Goal: Task Accomplishment & Management: Use online tool/utility

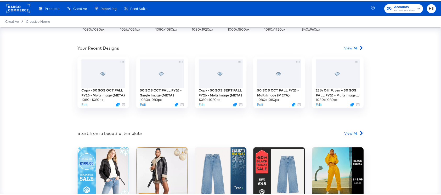
scroll to position [159, 0]
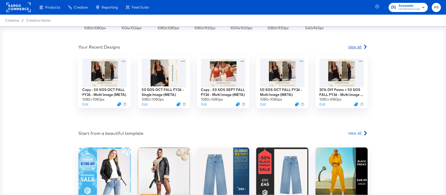
click at [359, 48] on div "View All" at bounding box center [358, 46] width 20 height 5
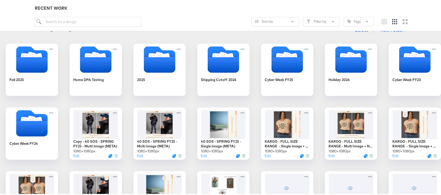
scroll to position [91, 0]
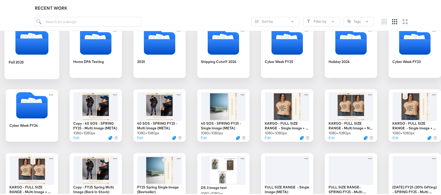
click at [59, 54] on div at bounding box center [31, 40] width 55 height 29
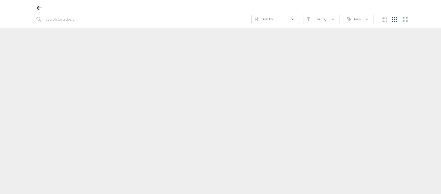
scroll to position [60, 0]
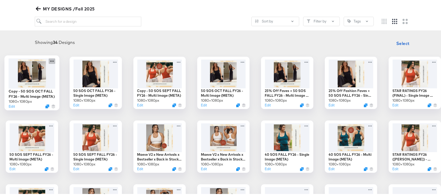
click at [55, 59] on icon at bounding box center [52, 59] width 7 height 5
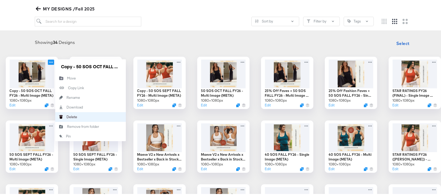
click at [123, 116] on button "[PERSON_NAME]" at bounding box center [90, 116] width 71 height 10
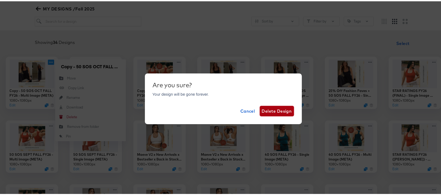
click at [282, 110] on span "Delete Design" at bounding box center [277, 109] width 30 height 7
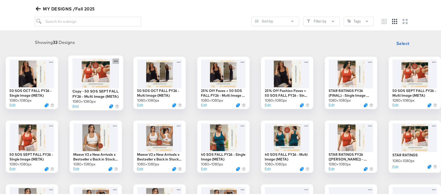
click at [119, 59] on icon at bounding box center [115, 59] width 7 height 5
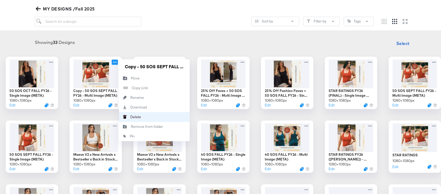
click at [171, 114] on button "[PERSON_NAME]" at bounding box center [154, 116] width 71 height 10
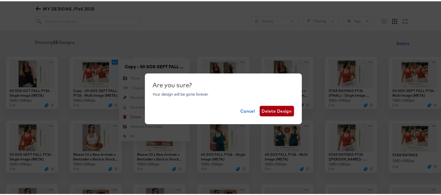
click at [275, 108] on span "Delete Design" at bounding box center [277, 109] width 30 height 7
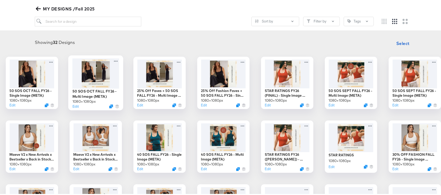
click at [118, 75] on div at bounding box center [95, 72] width 47 height 30
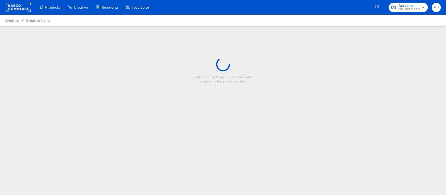
type input "50 SOS OCT FALL FY26 - Multi Image (META)"
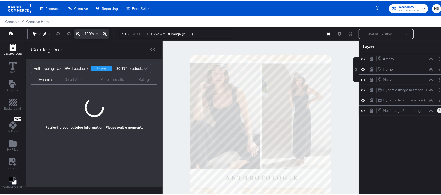
click at [437, 111] on button "Layer Options" at bounding box center [439, 109] width 5 height 5
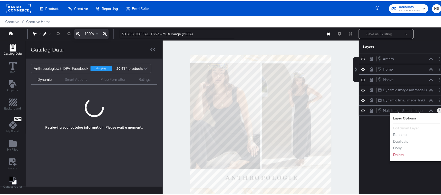
click at [437, 111] on button "Layer Options" at bounding box center [439, 109] width 5 height 5
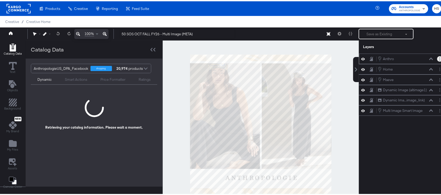
click at [437, 59] on button "Layer Options" at bounding box center [439, 57] width 5 height 5
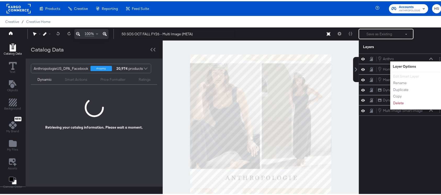
click at [385, 134] on div "Anthro Anthro Layer Options Edit Smart Layer Rename Duplicate Copy Delete Home …" at bounding box center [403, 126] width 88 height 148
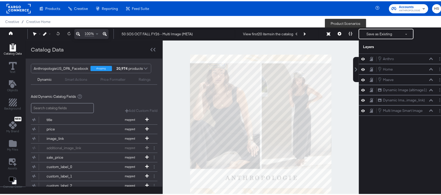
click at [345, 32] on button at bounding box center [350, 32] width 11 height 10
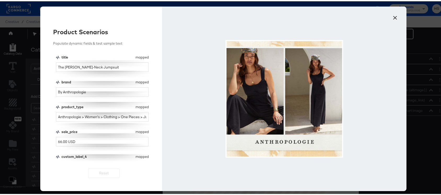
scroll to position [34, 0]
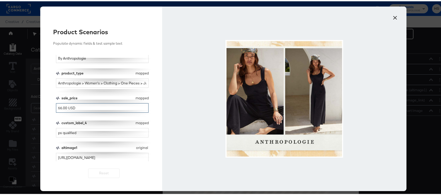
click at [65, 109] on input "66.00 USD" at bounding box center [102, 107] width 93 height 10
type input "66.95 USD"
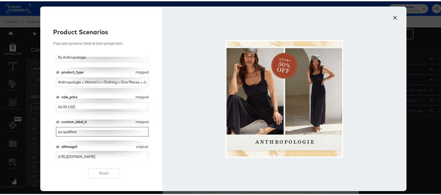
click at [74, 132] on input "ps qualified" at bounding box center [102, 131] width 93 height 10
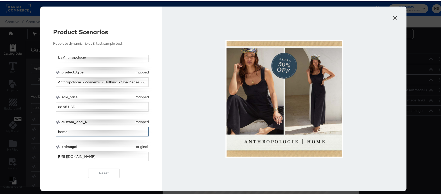
scroll to position [0, 0]
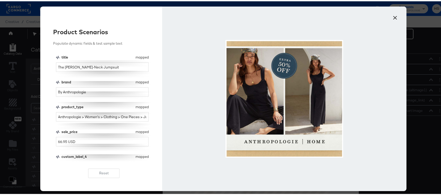
type input "home"
click at [92, 91] on input "By Anthropologie" at bounding box center [102, 91] width 93 height 10
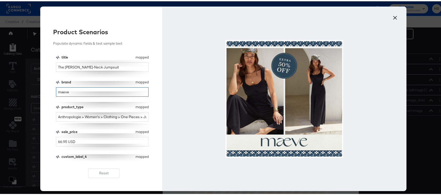
scroll to position [35, 0]
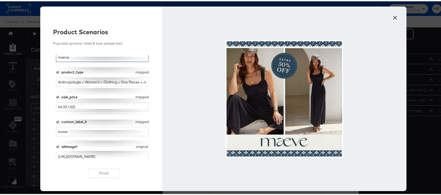
type input "maeve"
click at [63, 106] on input "66.95 USD" at bounding box center [102, 106] width 93 height 10
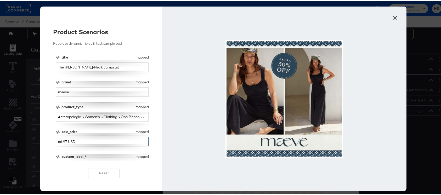
type input "66.97 USD"
click at [63, 87] on input "maeve" at bounding box center [102, 91] width 93 height 10
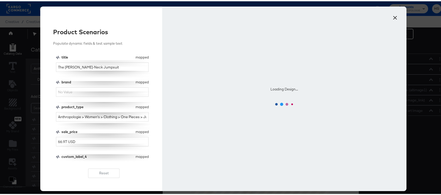
click at [76, 78] on div "brand" at bounding box center [98, 80] width 72 height 5
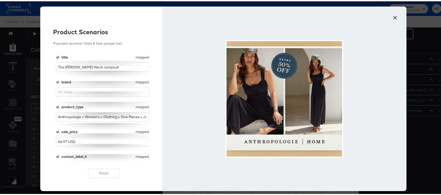
scroll to position [35, 0]
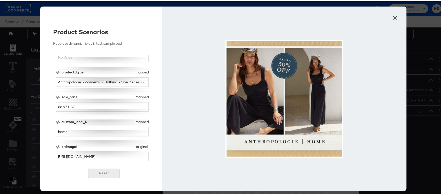
click at [96, 172] on button "Reset" at bounding box center [103, 171] width 31 height 9
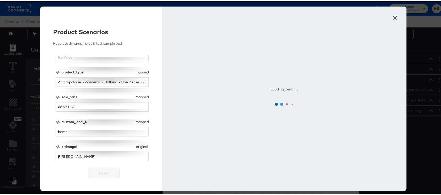
type input "By Anthropologie"
type input "66.00 USD"
type input "ps qualified"
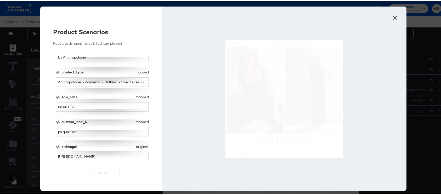
click at [395, 16] on button "×" at bounding box center [394, 14] width 9 height 9
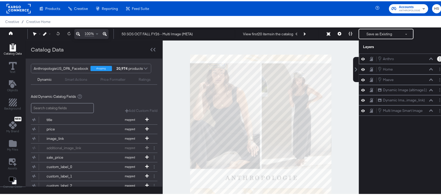
click at [437, 57] on button "Layer Options" at bounding box center [439, 57] width 5 height 5
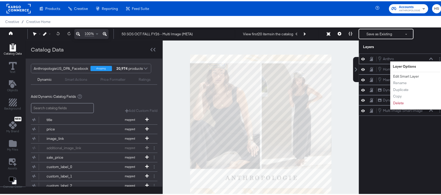
click at [404, 75] on button "Edit Smart Layer" at bounding box center [405, 74] width 26 height 5
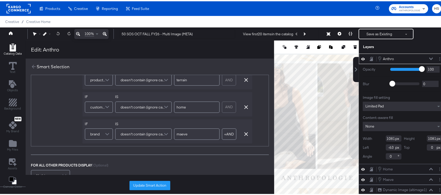
scroll to position [336, 0]
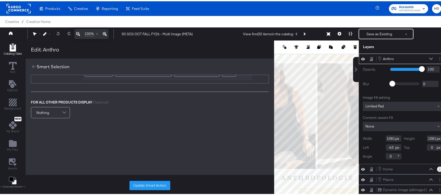
click at [439, 168] on circle "Layer Options" at bounding box center [439, 168] width 1 height 1
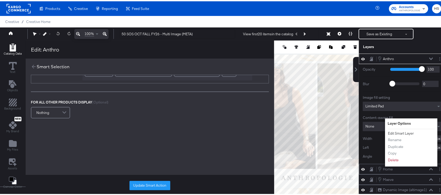
click at [399, 131] on button "Edit Smart Layer" at bounding box center [400, 131] width 26 height 5
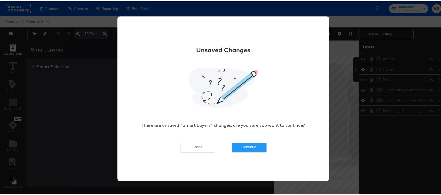
scroll to position [0, 0]
click at [241, 148] on button "Continue" at bounding box center [249, 145] width 35 height 9
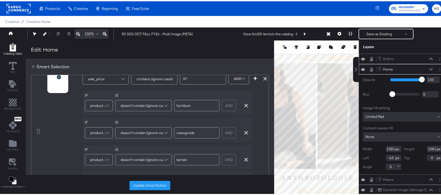
scroll to position [162, 0]
click at [429, 67] on icon at bounding box center [431, 68] width 4 height 2
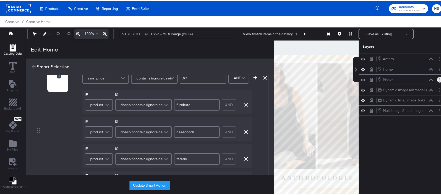
click at [437, 78] on button "Layer Options" at bounding box center [439, 78] width 5 height 5
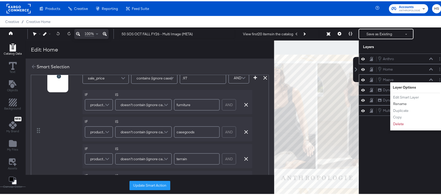
click at [394, 100] on button "Rename" at bounding box center [399, 102] width 14 height 5
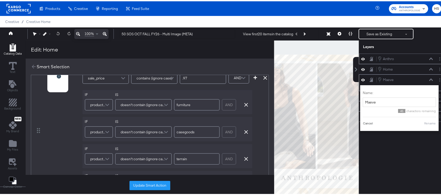
click at [365, 123] on button "Cancel" at bounding box center [367, 122] width 10 height 5
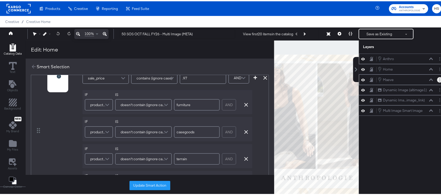
click at [439, 78] on circle "Layer Options" at bounding box center [439, 78] width 1 height 1
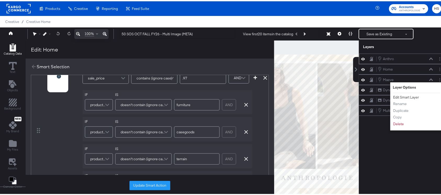
click at [406, 96] on button "Edit Smart Layer" at bounding box center [405, 95] width 26 height 5
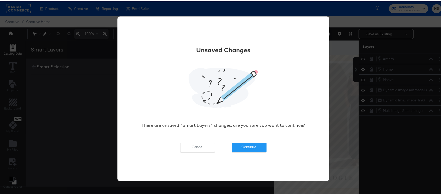
scroll to position [0, 0]
click at [238, 148] on button "Continue" at bounding box center [249, 145] width 35 height 9
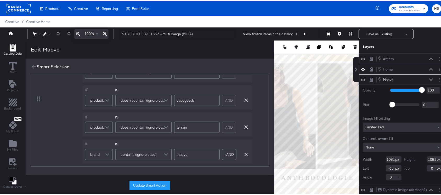
scroll to position [194, 0]
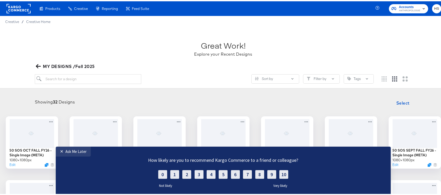
scroll to position [84, 0]
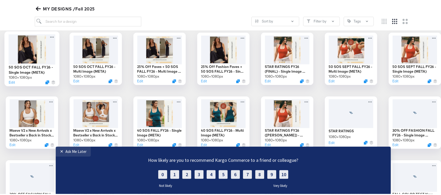
click at [55, 35] on div at bounding box center [31, 48] width 47 height 30
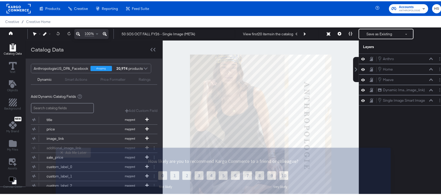
click at [73, 153] on div "Ask Me Later" at bounding box center [75, 151] width 21 height 5
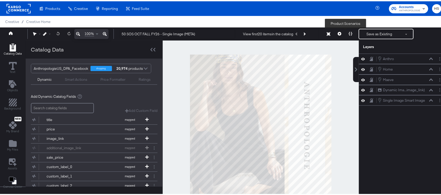
click at [348, 30] on button at bounding box center [350, 32] width 11 height 10
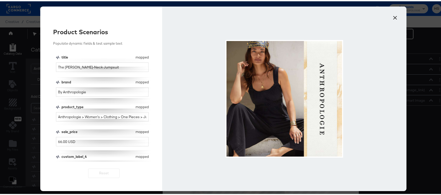
scroll to position [10, 0]
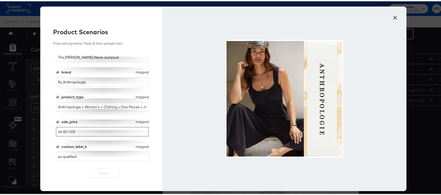
click at [63, 129] on input "66.00 USD" at bounding box center [102, 131] width 93 height 10
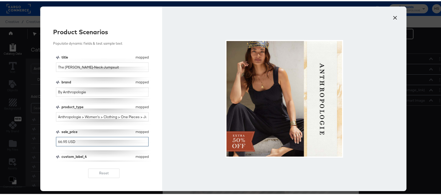
type input "66.95 USD"
click at [87, 92] on input "By Anthropologie" at bounding box center [102, 91] width 93 height 10
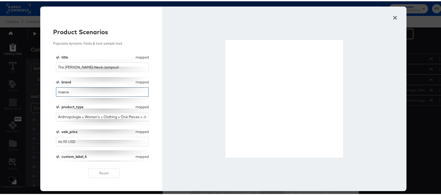
scroll to position [10, 0]
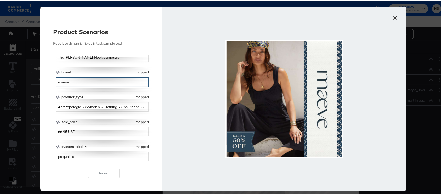
type input "maeve"
click at [64, 131] on input "66.95 USD" at bounding box center [102, 131] width 93 height 10
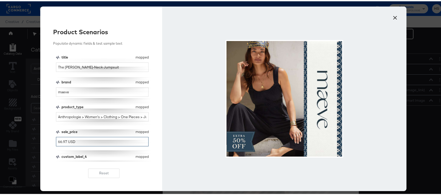
type input "66.97 USD"
click at [73, 93] on input "maeve" at bounding box center [102, 91] width 93 height 10
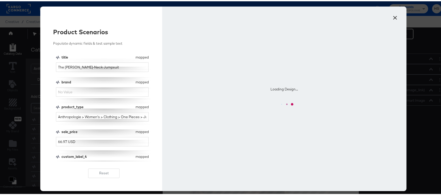
click at [73, 100] on div "title mapped title The [PERSON_NAME]-Neck Jumpsuit brand mapped brand product_t…" at bounding box center [104, 107] width 96 height 106
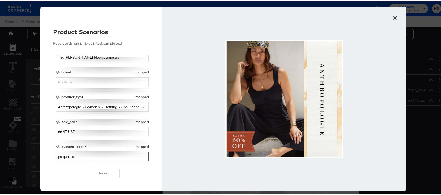
click at [79, 157] on input "ps qualified" at bounding box center [102, 156] width 93 height 10
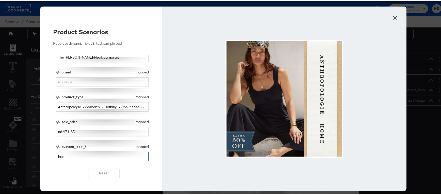
type input "home"
click at [63, 131] on input "66.97 USD" at bounding box center [102, 131] width 93 height 10
type input "66.95 USD"
click at [392, 14] on button "×" at bounding box center [394, 14] width 9 height 9
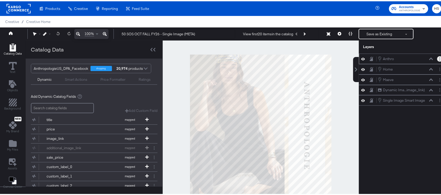
click at [439, 57] on circle "Layer Options" at bounding box center [439, 57] width 1 height 1
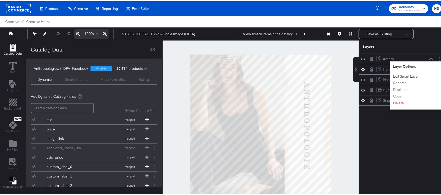
click at [399, 74] on button "Edit Smart Layer" at bounding box center [405, 74] width 26 height 5
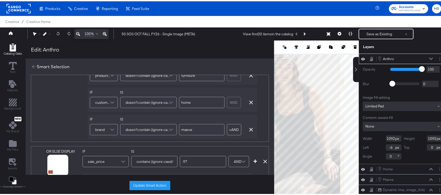
scroll to position [0, 0]
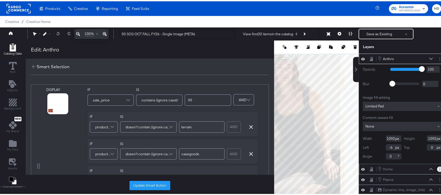
click at [437, 165] on button "Layer Options" at bounding box center [439, 167] width 5 height 5
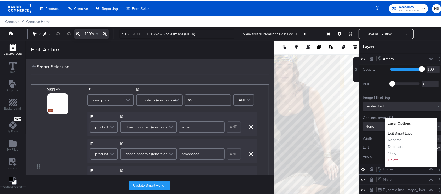
click at [395, 130] on button "Edit Smart Layer" at bounding box center [400, 131] width 26 height 5
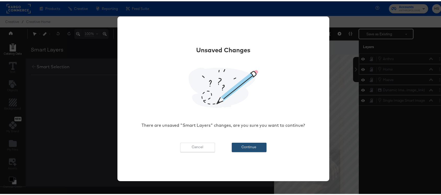
click at [249, 146] on button "Continue" at bounding box center [249, 145] width 35 height 9
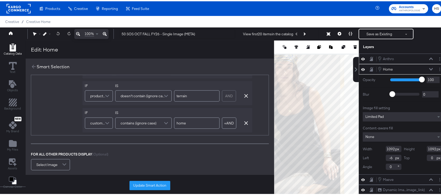
scroll to position [3, 0]
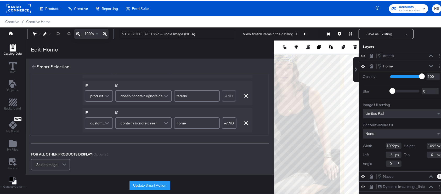
click at [437, 174] on button "Layer Options" at bounding box center [439, 174] width 5 height 5
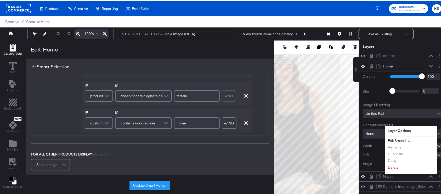
click at [397, 139] on button "Edit Smart Layer" at bounding box center [400, 139] width 26 height 5
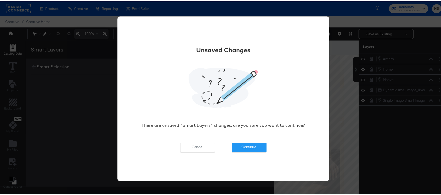
scroll to position [0, 0]
click at [249, 149] on button "Continue" at bounding box center [249, 145] width 35 height 9
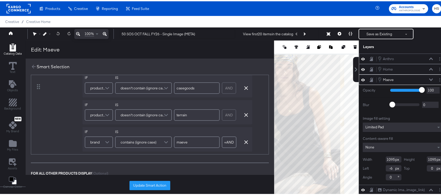
scroll to position [206, 0]
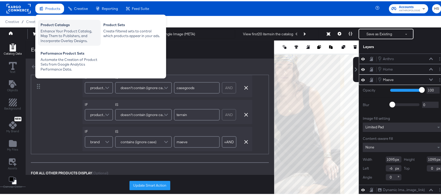
click at [66, 28] on div "Enhance Your Product Catalog, Map Them to Publishers, and Incorporate Overlay D…" at bounding box center [69, 34] width 57 height 15
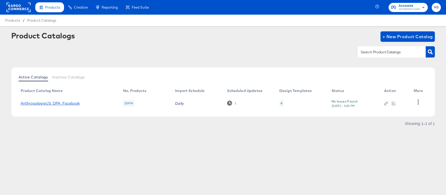
click at [56, 103] on link "AnthropologieUS_DPA_Facebook" at bounding box center [50, 103] width 59 height 4
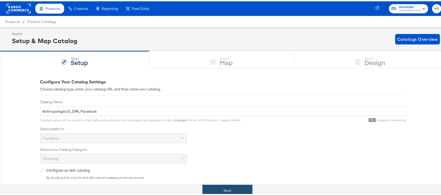
click at [208, 188] on button "Next" at bounding box center [227, 189] width 50 height 12
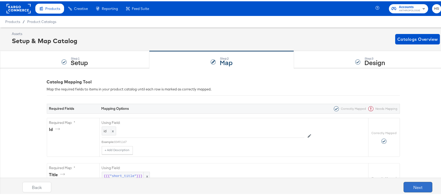
click at [404, 183] on button "Next" at bounding box center [417, 186] width 29 height 10
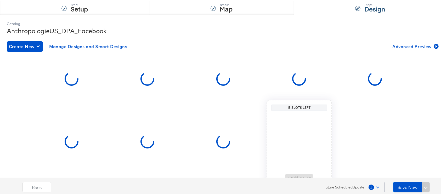
scroll to position [55, 0]
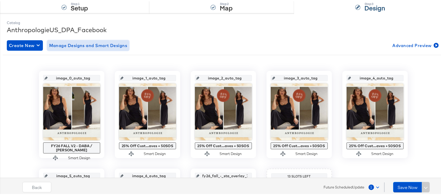
click at [114, 45] on span "Manage Designs and Smart Designs" at bounding box center [88, 44] width 78 height 7
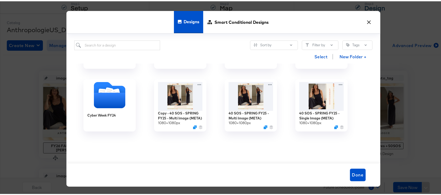
scroll to position [0, 0]
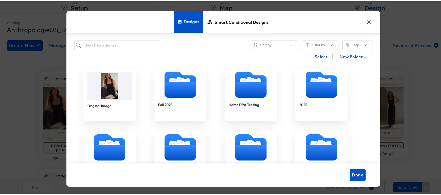
click at [232, 25] on span "Smart Conditional Designs" at bounding box center [241, 20] width 54 height 23
